Goal: Information Seeking & Learning: Check status

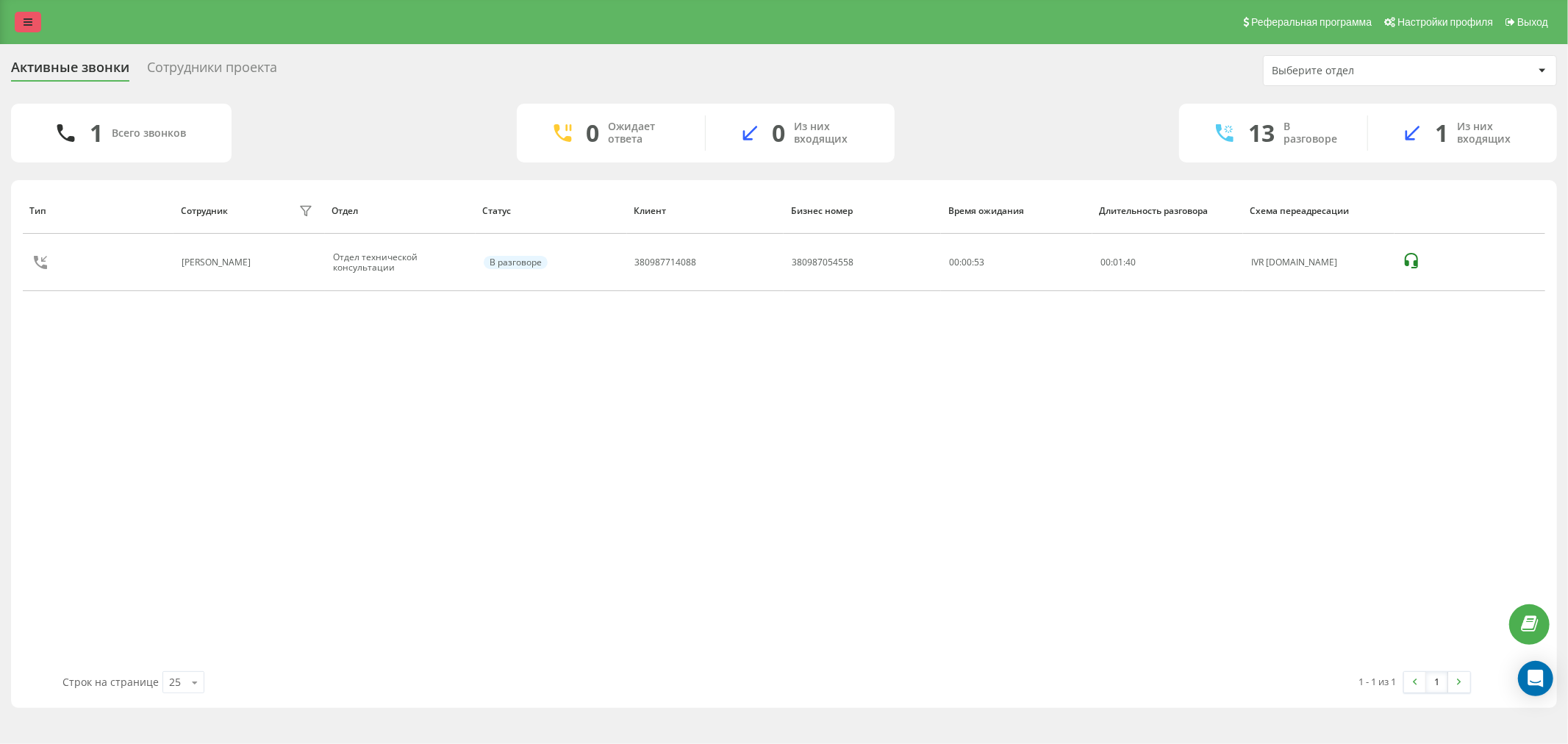
click at [34, 26] on link at bounding box center [27, 21] width 26 height 20
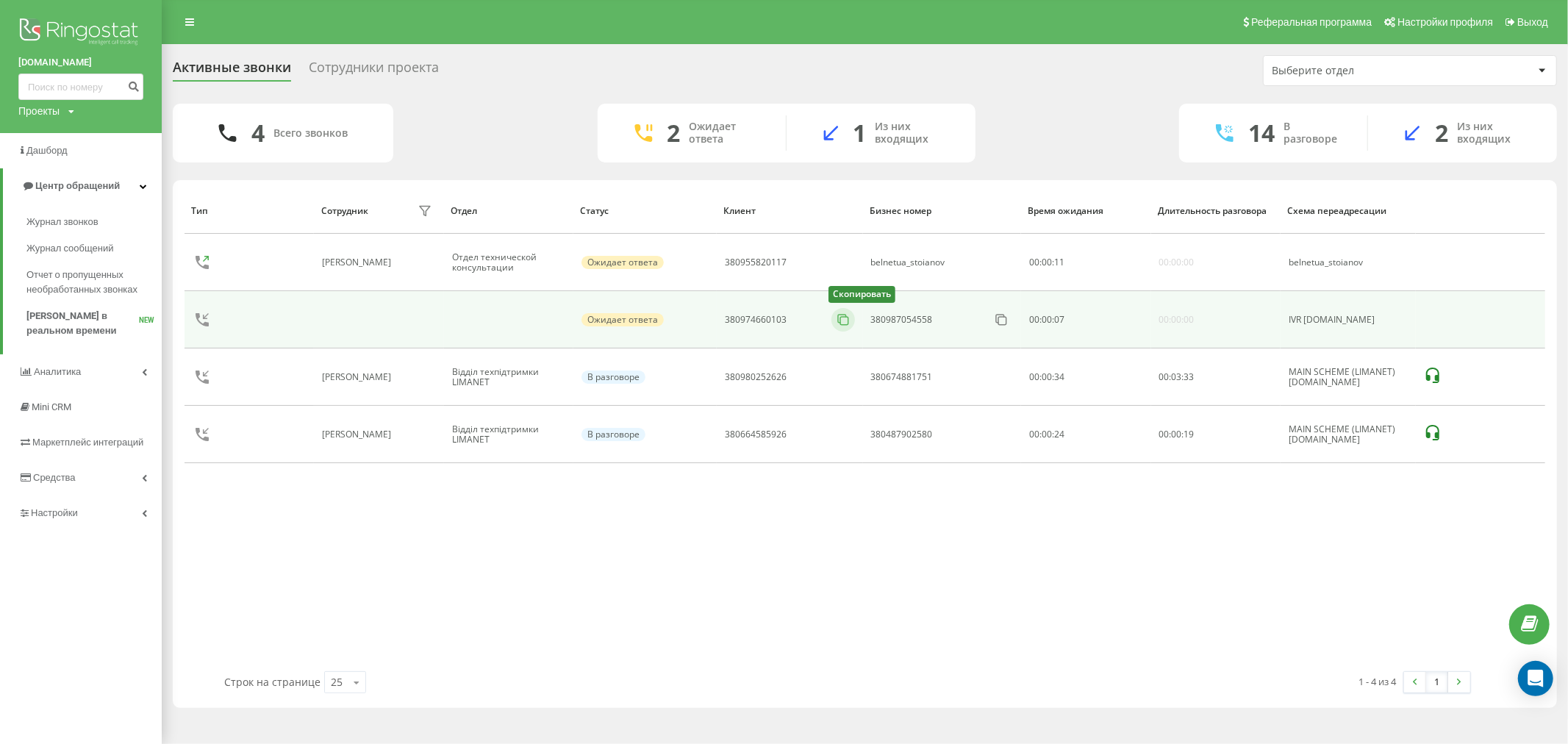
click at [836, 320] on icon at bounding box center [843, 319] width 15 height 15
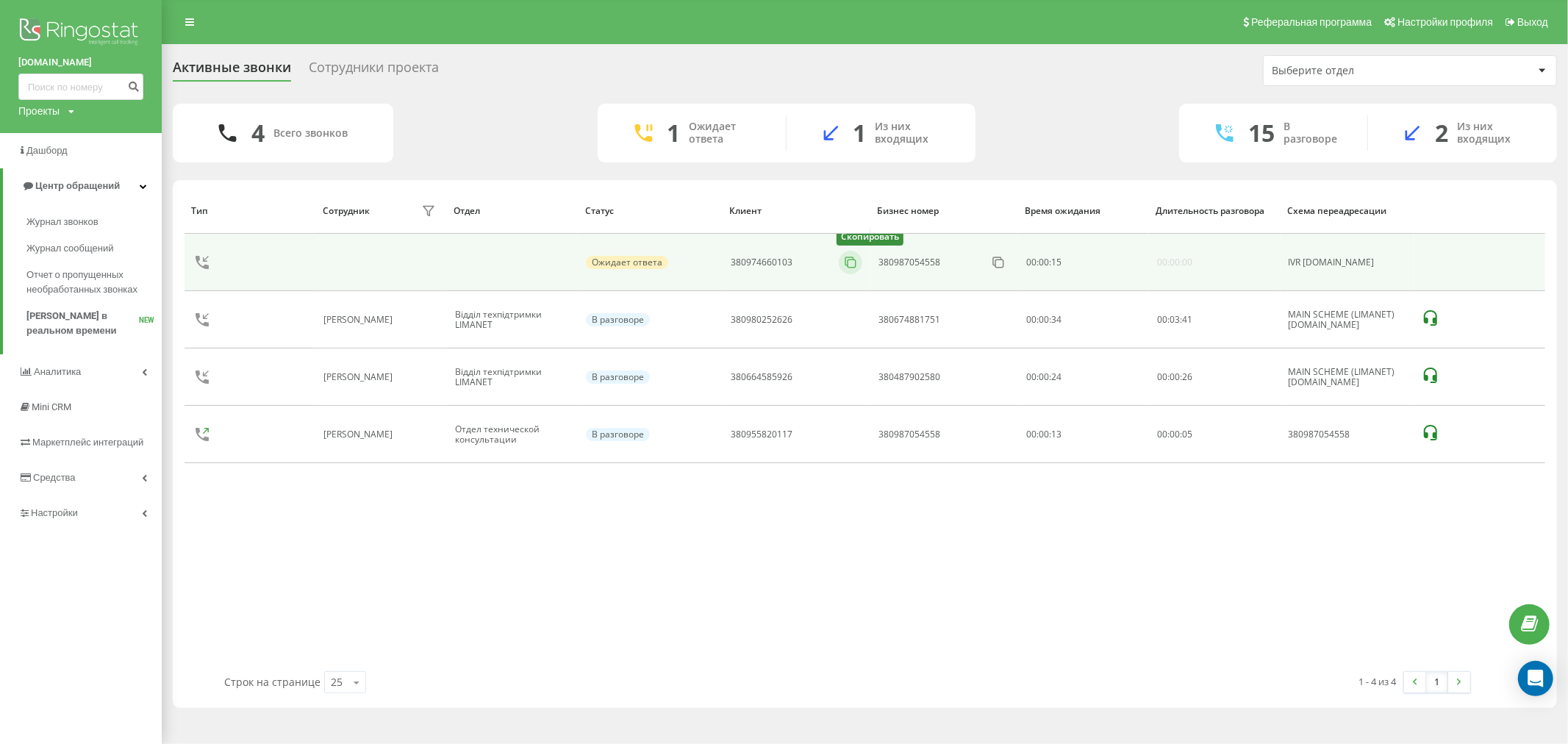
click at [851, 259] on rect at bounding box center [852, 263] width 8 height 8
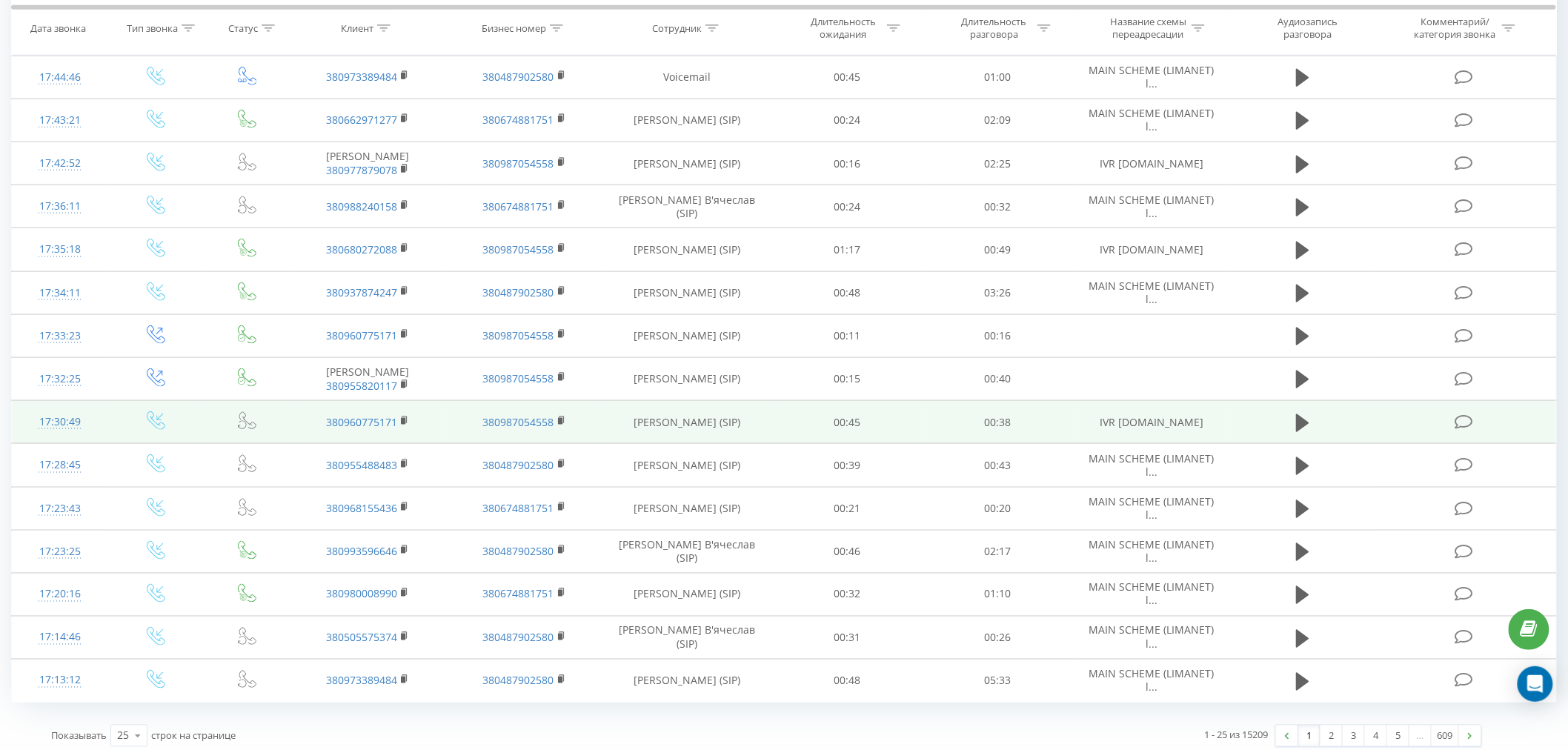
scroll to position [617, 0]
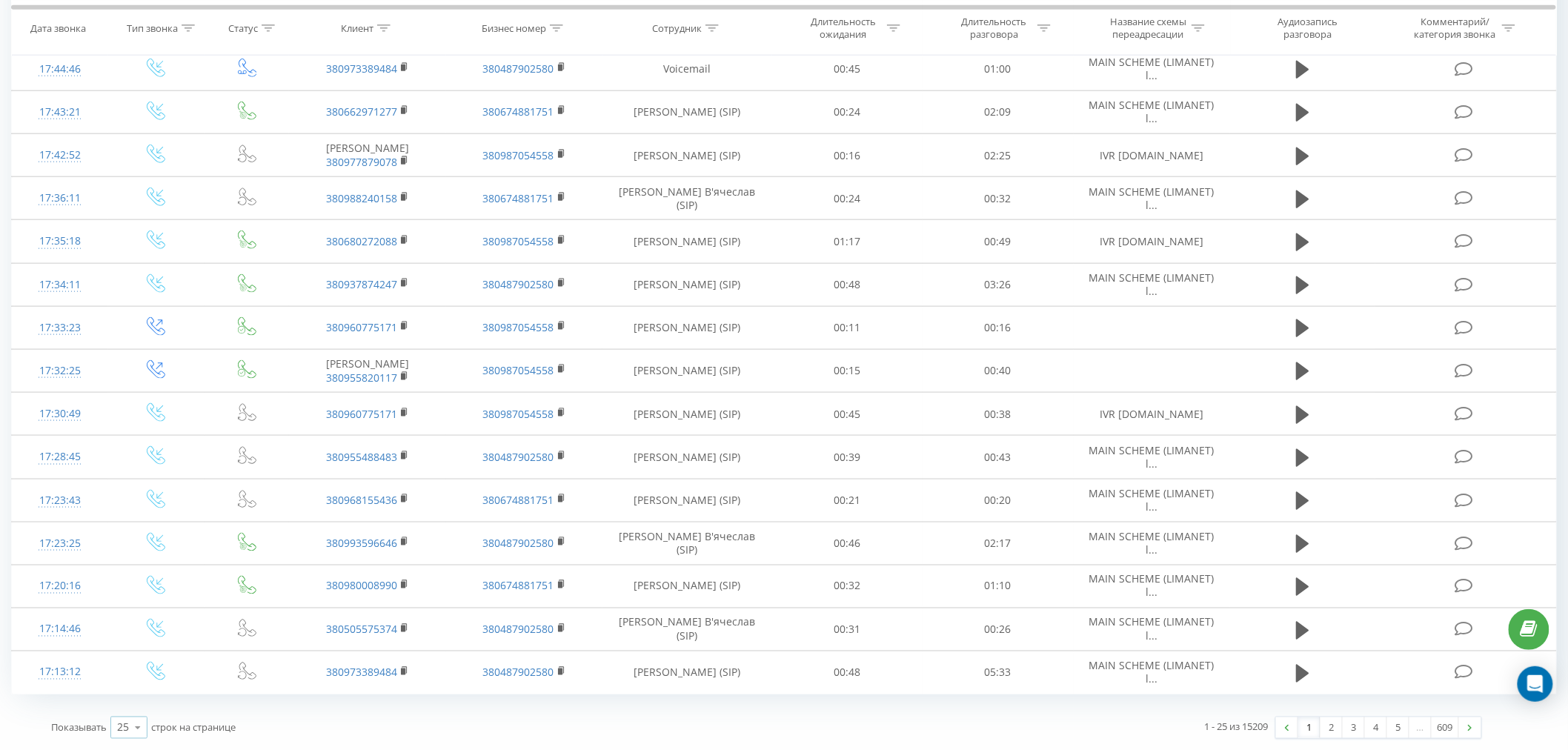
click at [116, 728] on div "25 10 25 50 100" at bounding box center [129, 727] width 37 height 22
click at [130, 702] on span "100" at bounding box center [126, 706] width 18 height 14
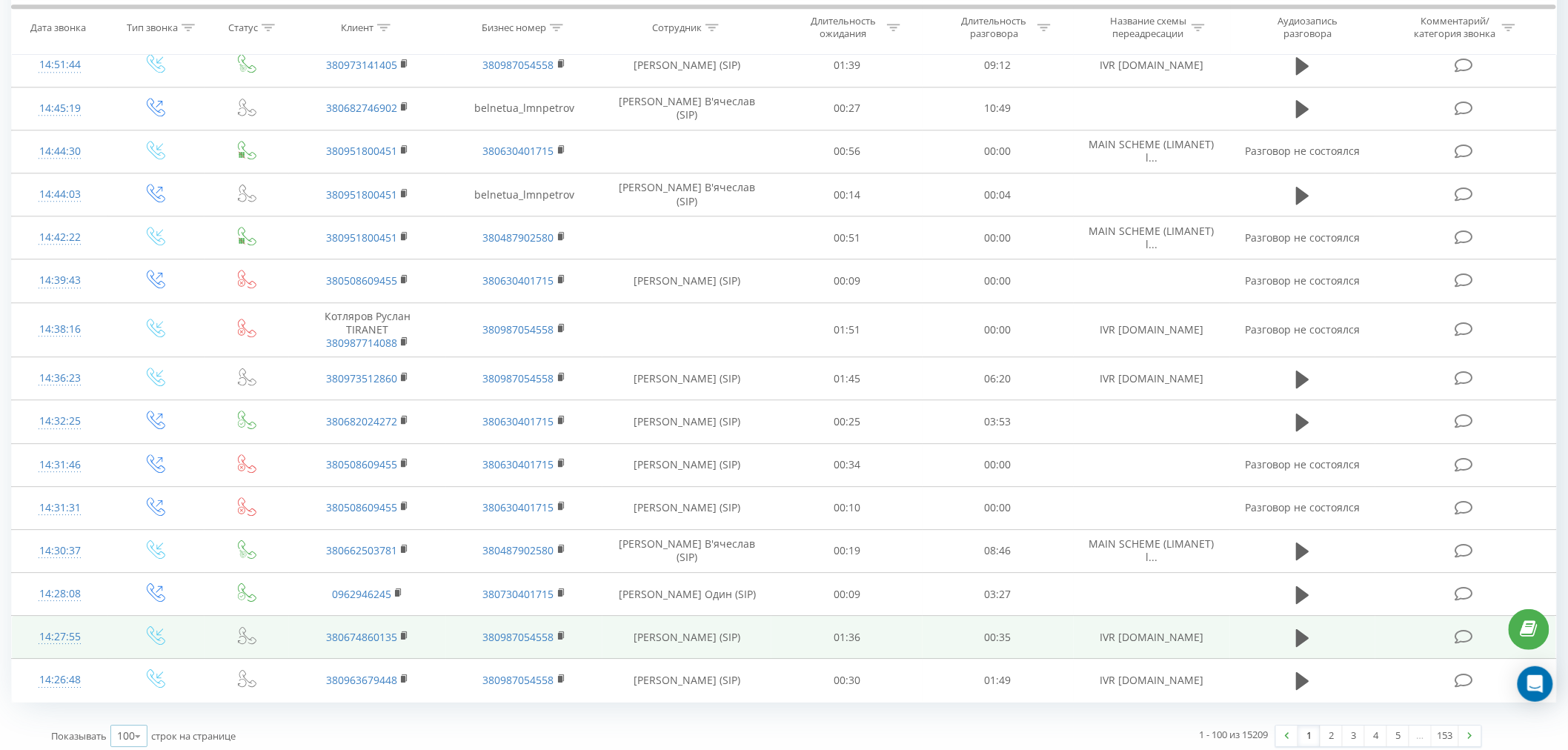
scroll to position [3902, 0]
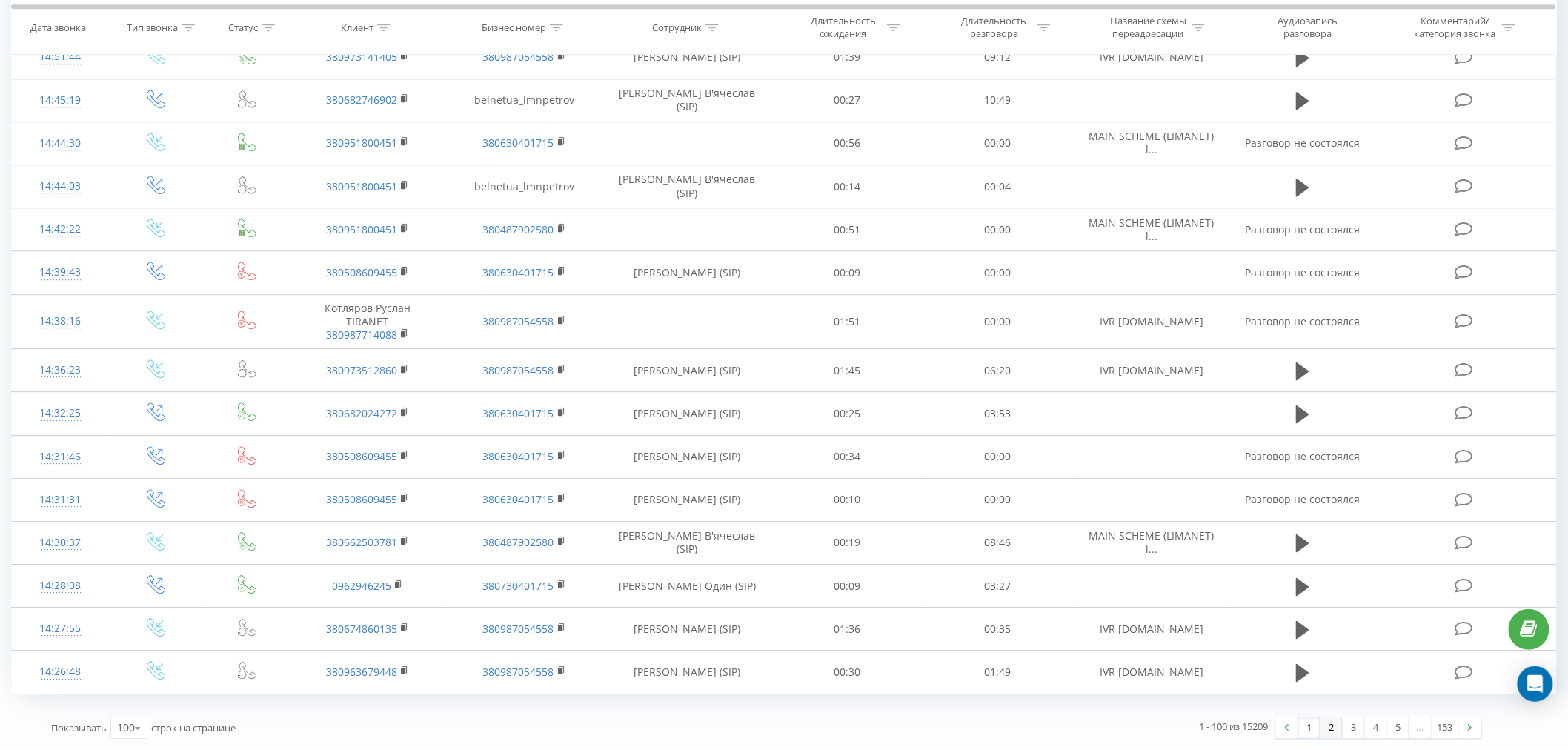
click at [1330, 726] on link "2" at bounding box center [1331, 727] width 22 height 20
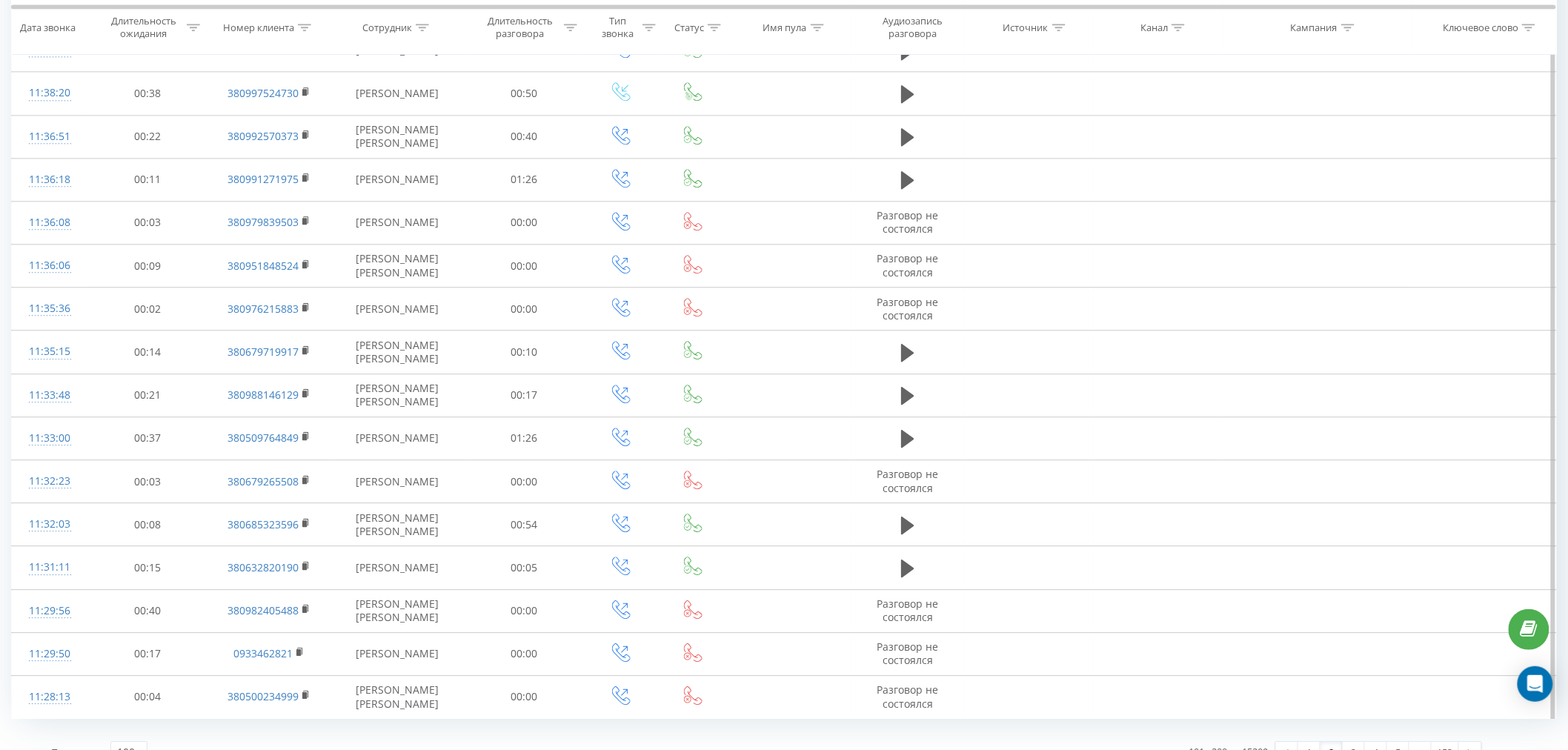
scroll to position [3843, 0]
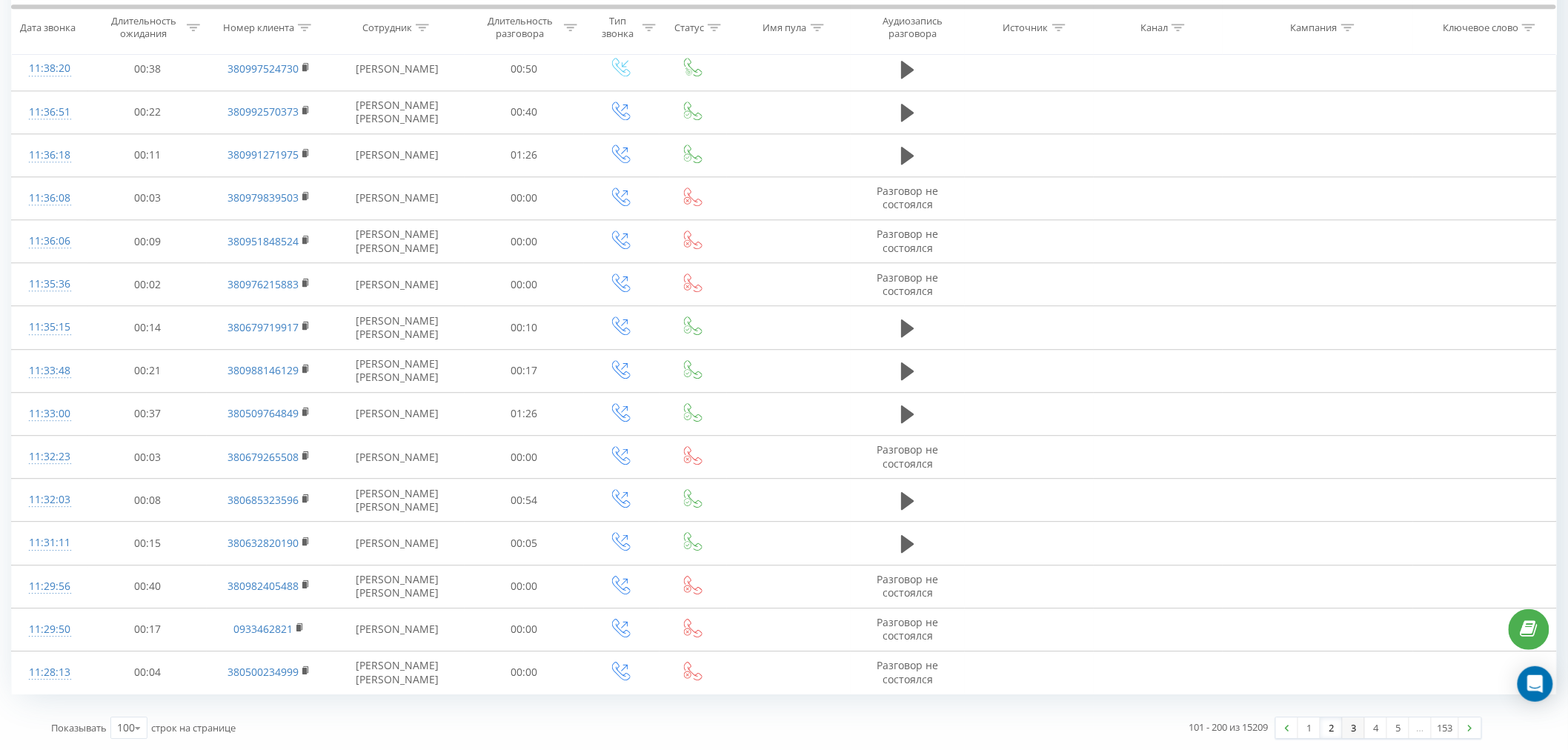
click at [1359, 726] on link "3" at bounding box center [1353, 727] width 22 height 20
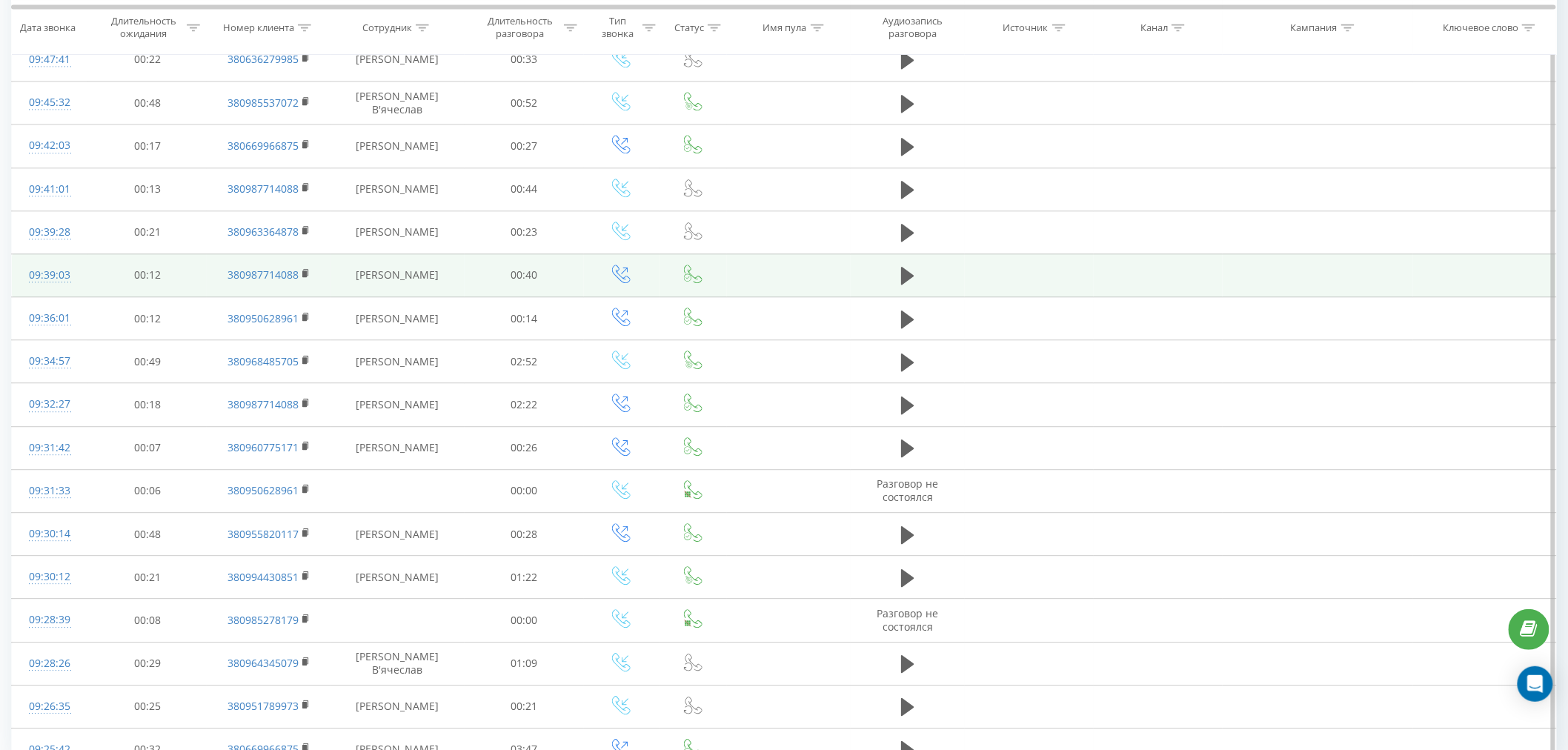
scroll to position [3843, 0]
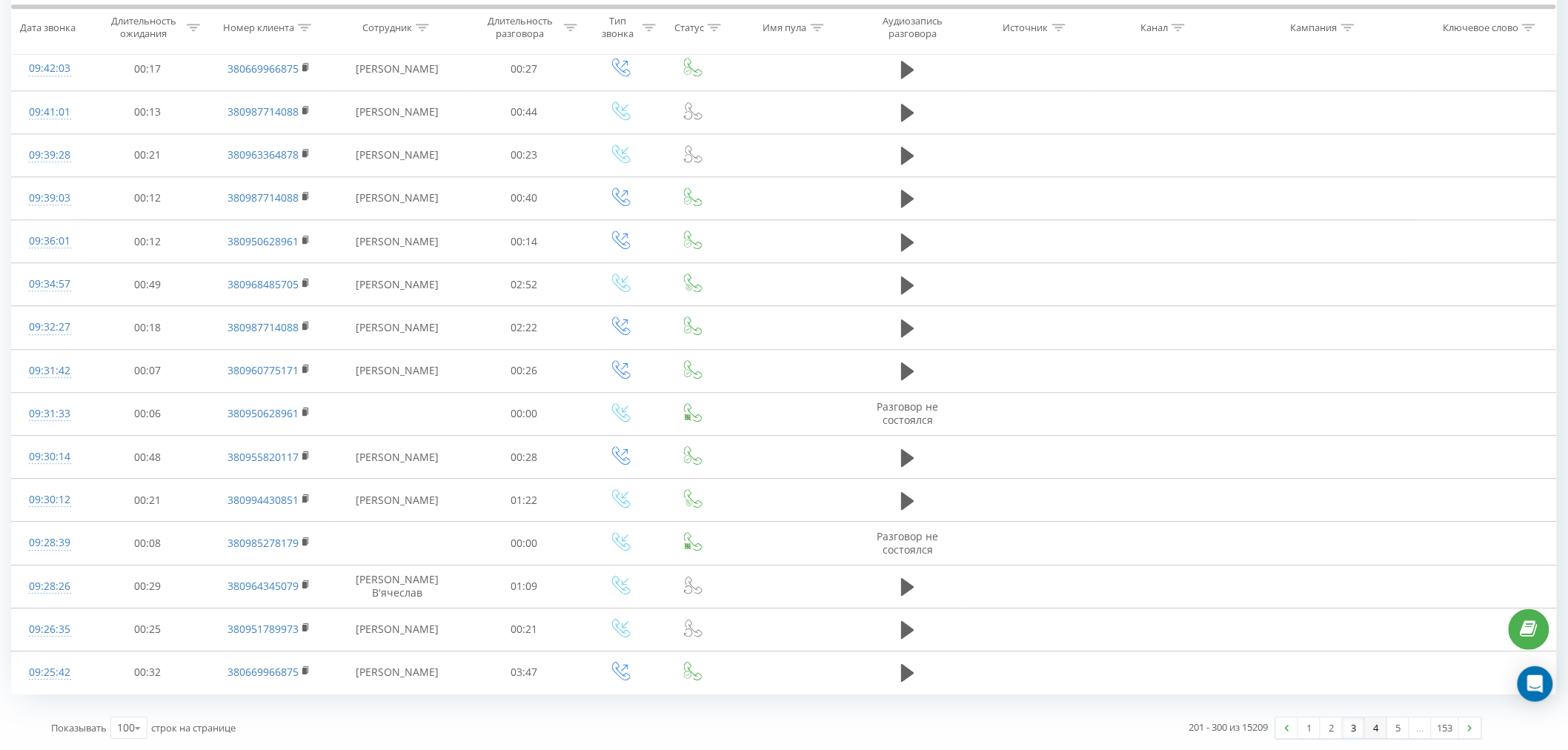
click at [1379, 731] on link "4" at bounding box center [1376, 727] width 22 height 20
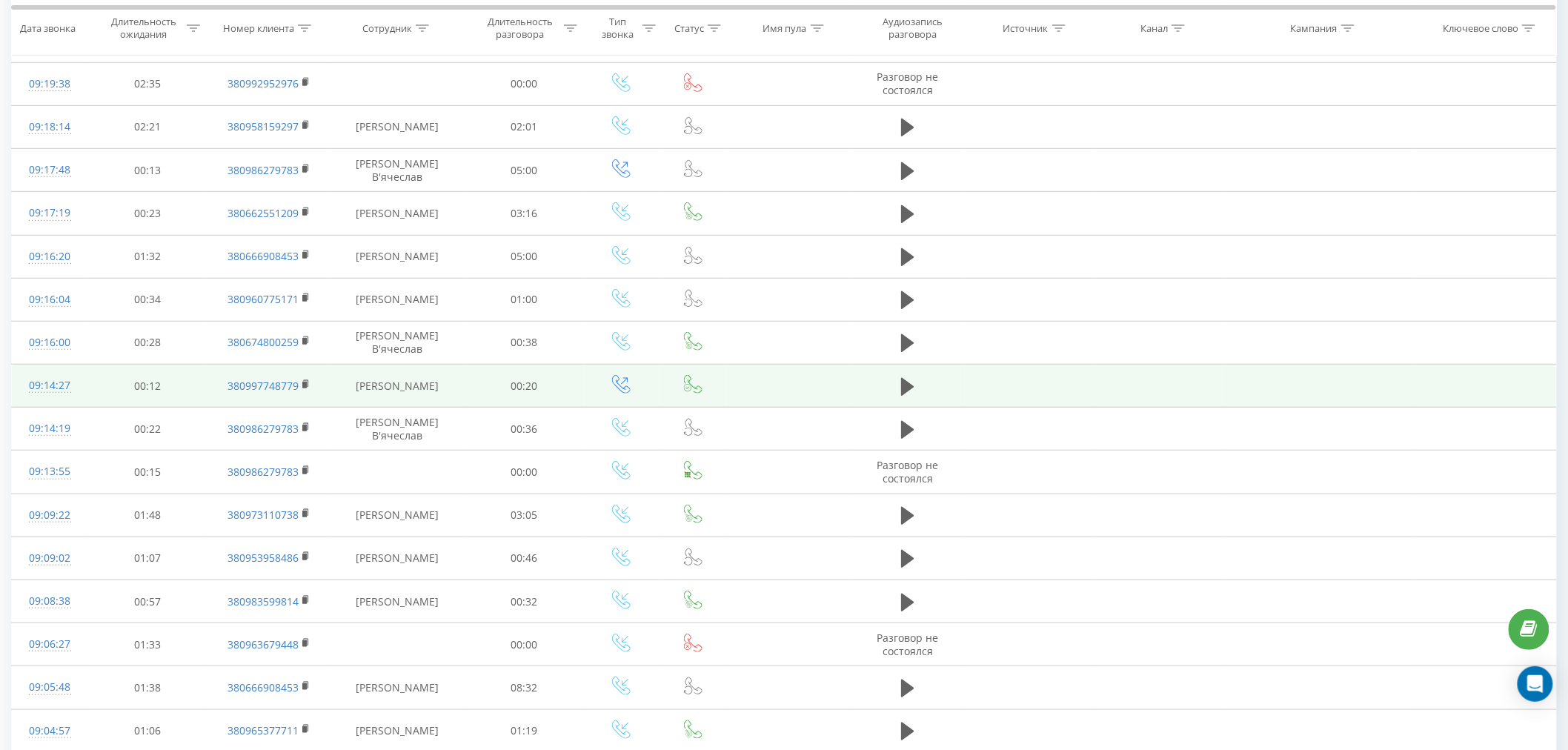
scroll to position [262, 0]
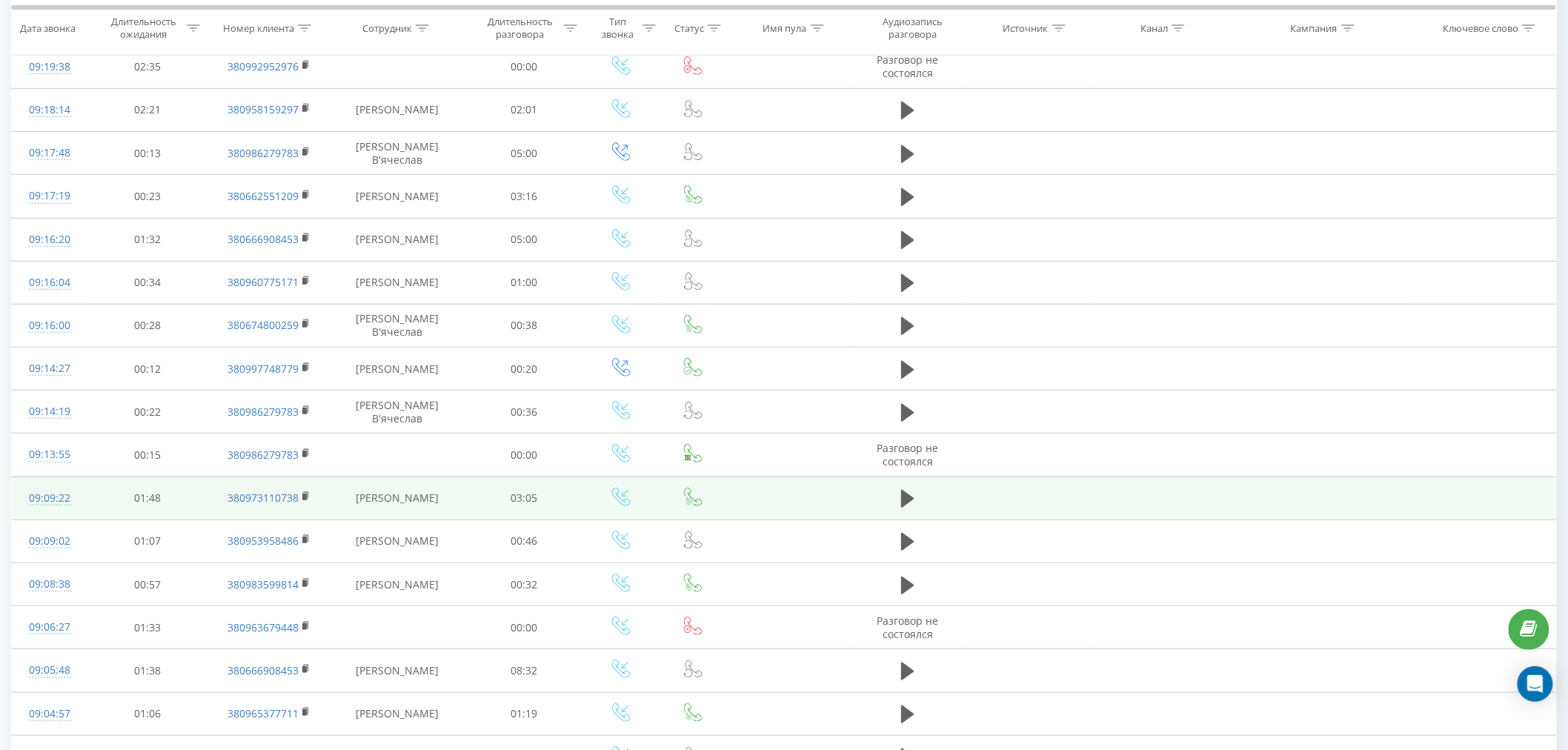
click at [300, 497] on td "380973110738" at bounding box center [268, 497] width 124 height 43
click at [303, 497] on rect at bounding box center [304, 496] width 5 height 7
click at [912, 500] on button at bounding box center [907, 498] width 22 height 22
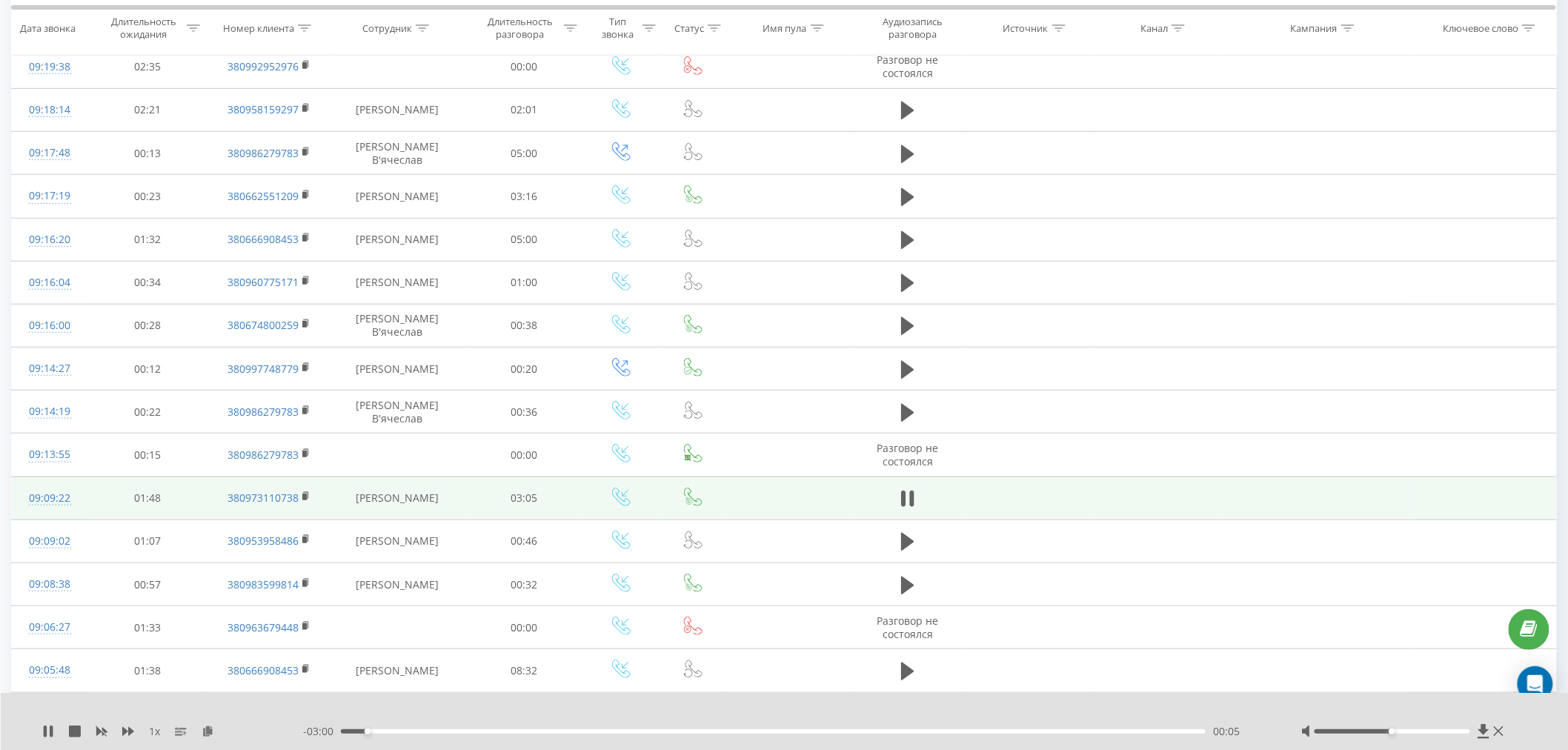
drag, startPoint x: 1400, startPoint y: 733, endPoint x: 1428, endPoint y: 735, distance: 28.1
click at [1428, 735] on div at bounding box center [1404, 730] width 206 height 15
drag, startPoint x: 1391, startPoint y: 729, endPoint x: 1493, endPoint y: 743, distance: 103.0
click at [1493, 743] on div "1 x - 02:59 00:06 00:06" at bounding box center [784, 721] width 1568 height 57
click at [303, 496] on rect at bounding box center [304, 496] width 5 height 7
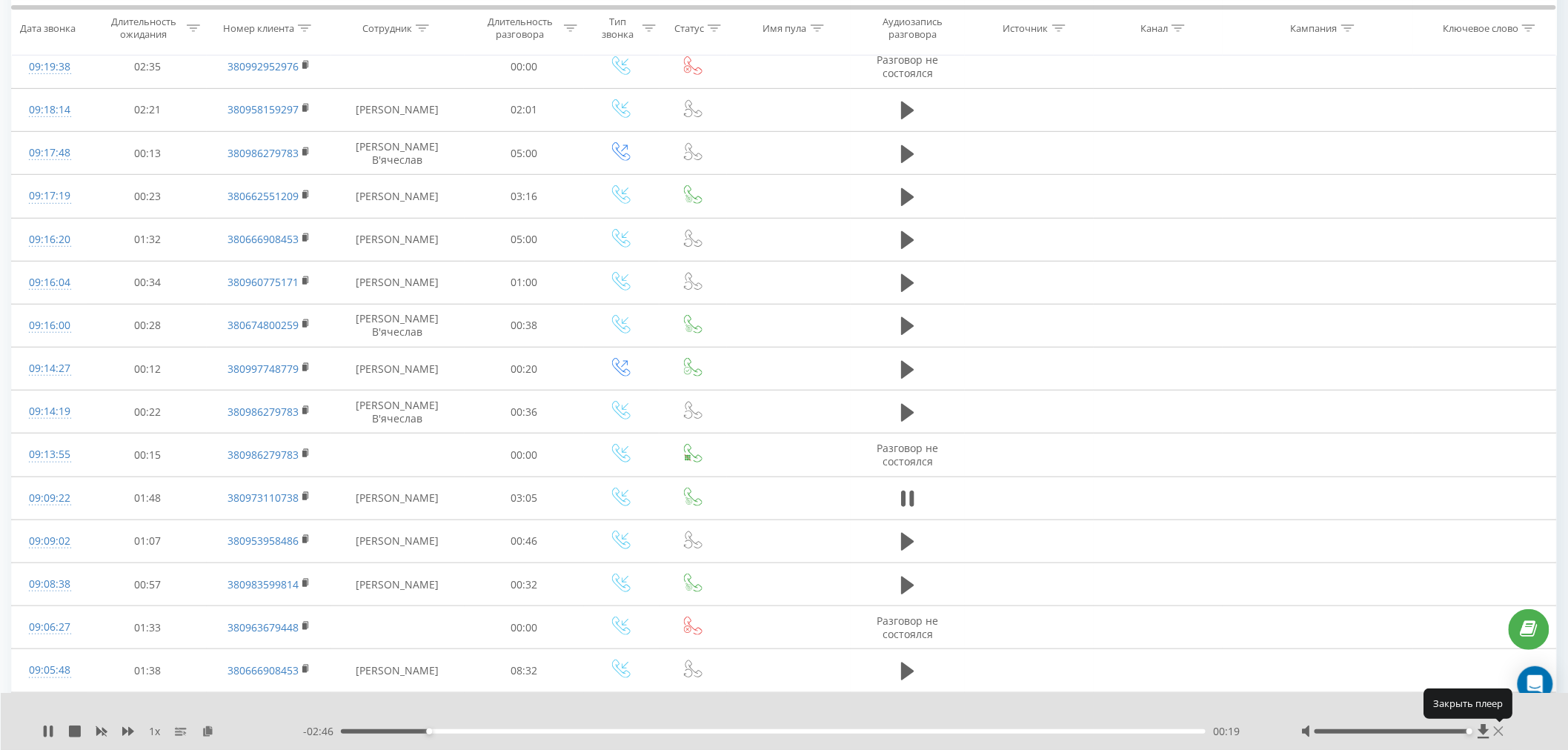
click at [1502, 735] on icon at bounding box center [1499, 731] width 10 height 12
